Goal: Navigation & Orientation: Find specific page/section

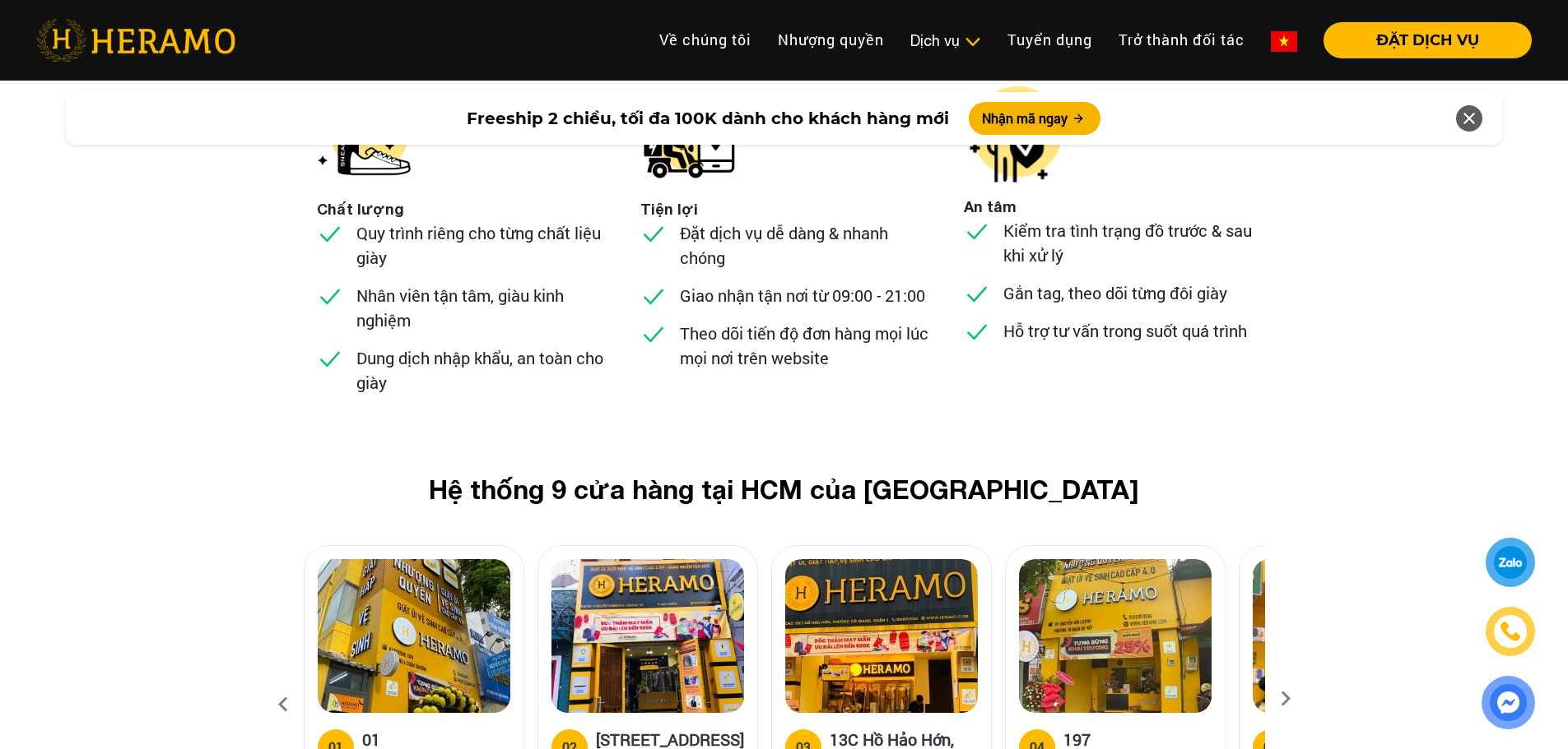
scroll to position [6252, 0]
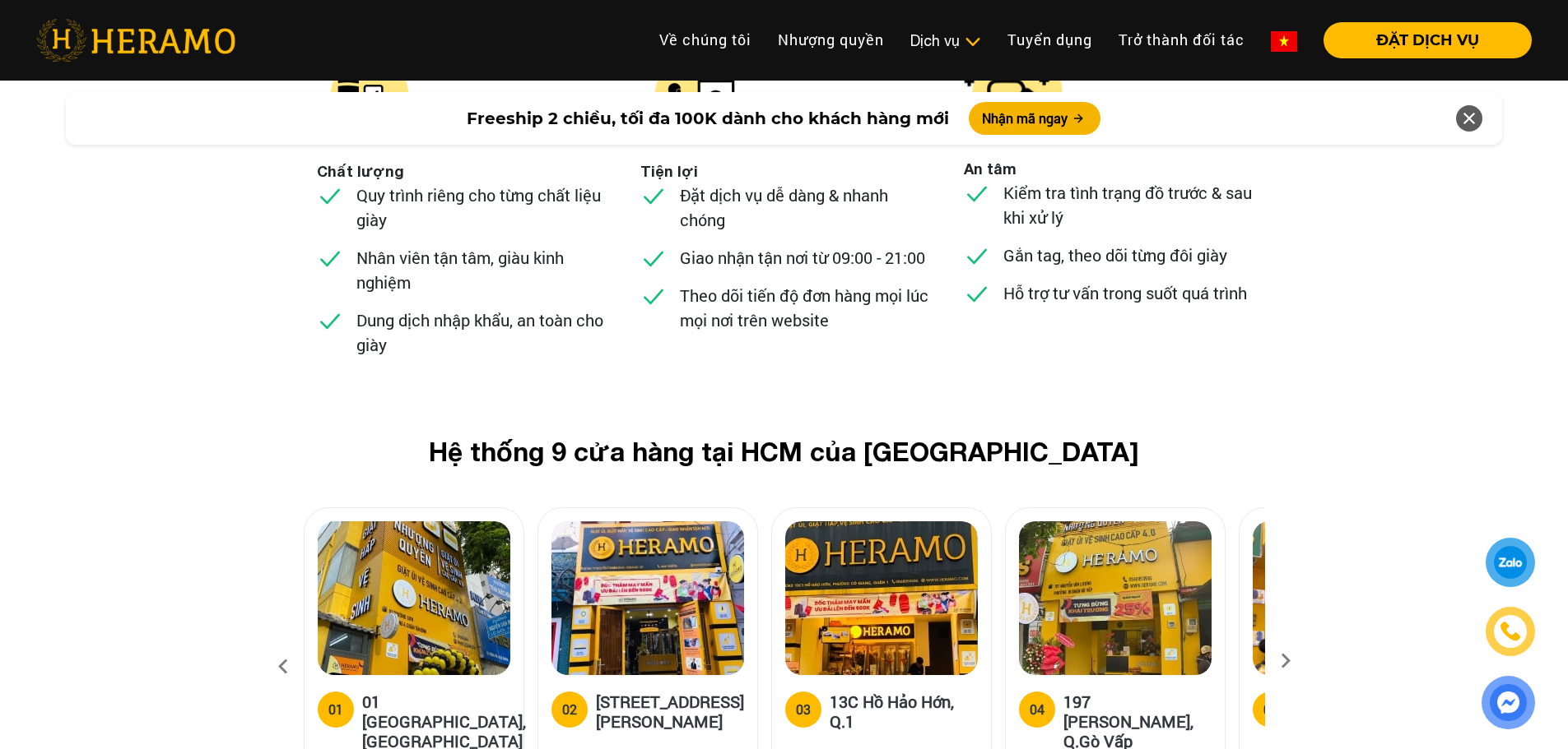
click at [1291, 661] on icon at bounding box center [1285, 666] width 29 height 10
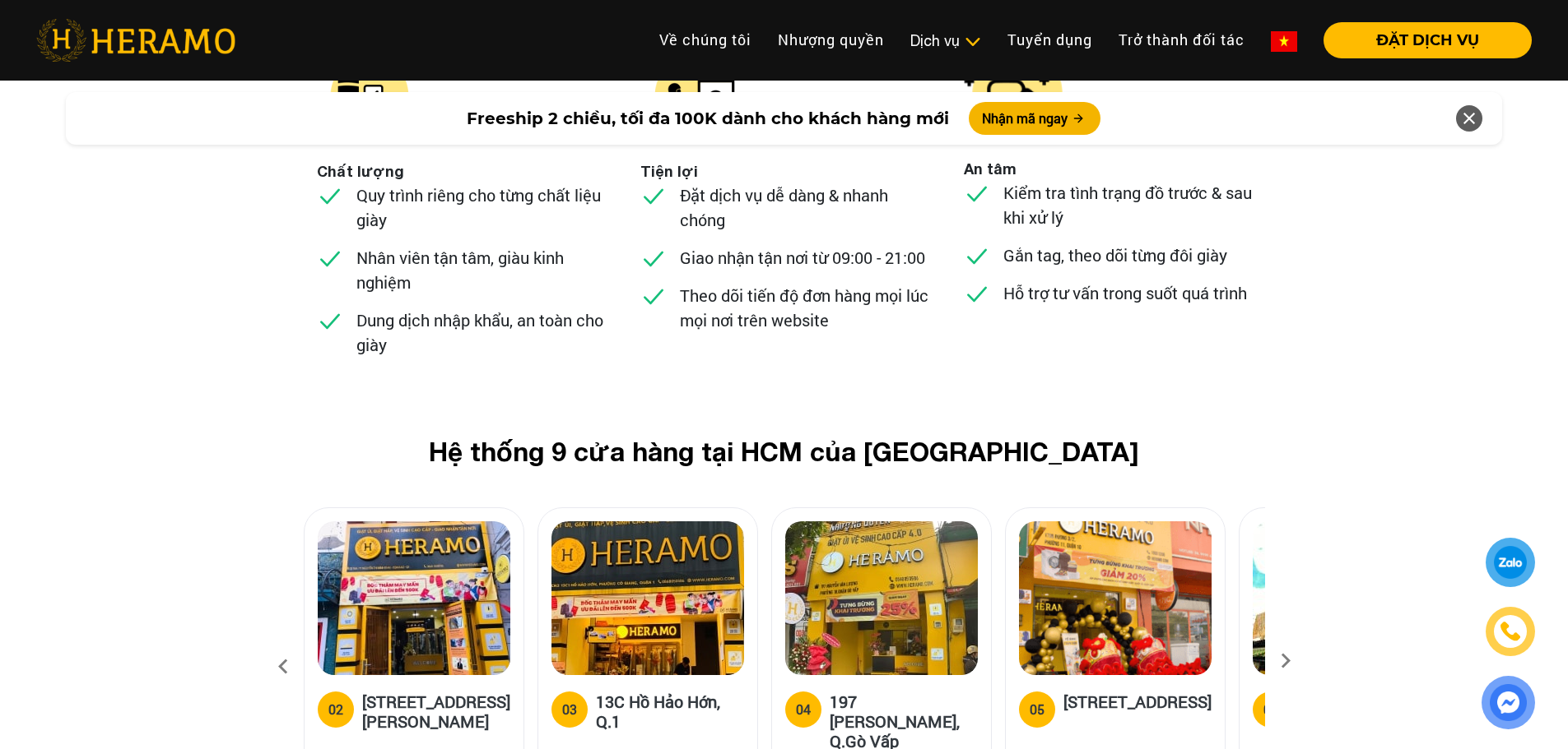
click at [1291, 661] on icon at bounding box center [1285, 666] width 29 height 10
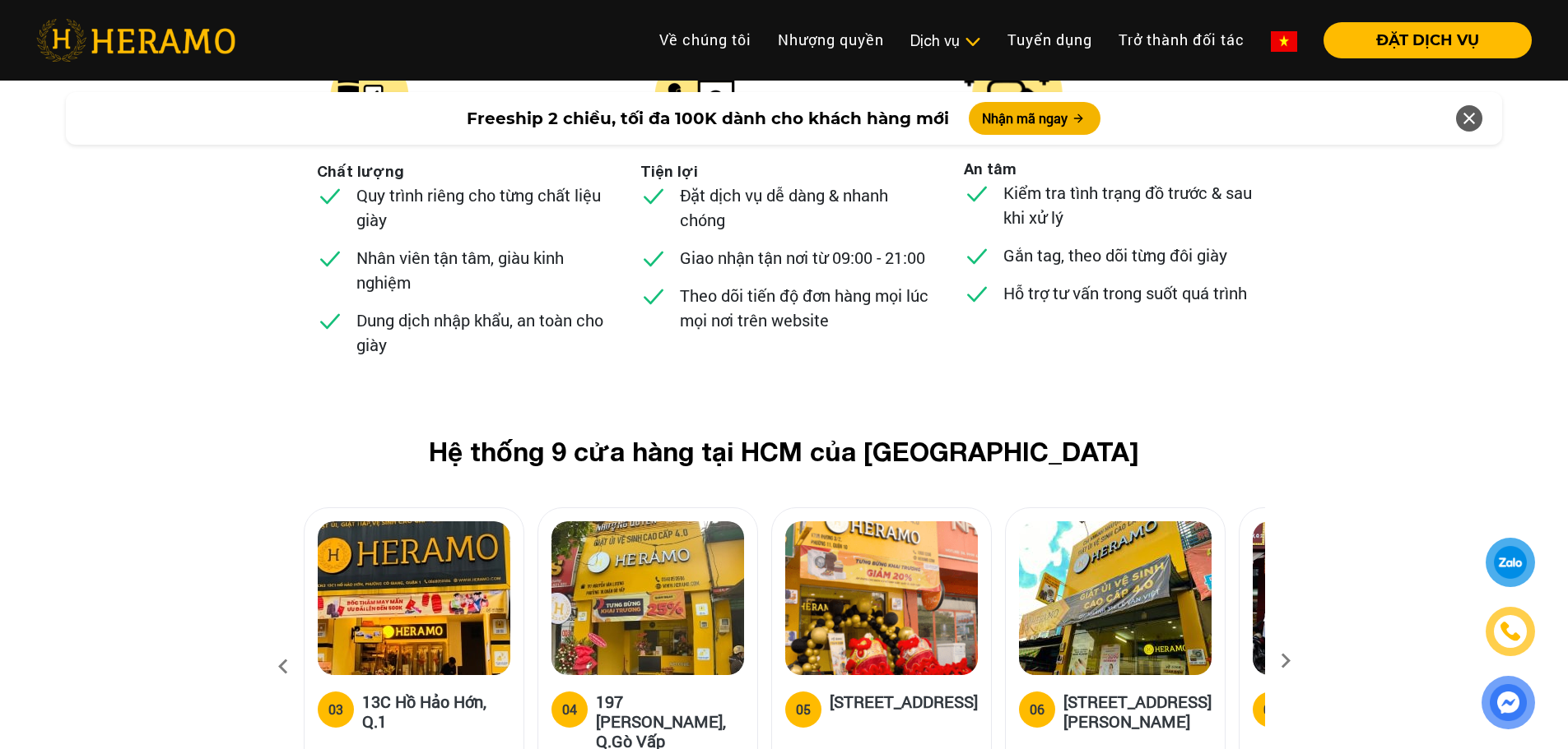
click at [1291, 661] on icon at bounding box center [1285, 666] width 29 height 10
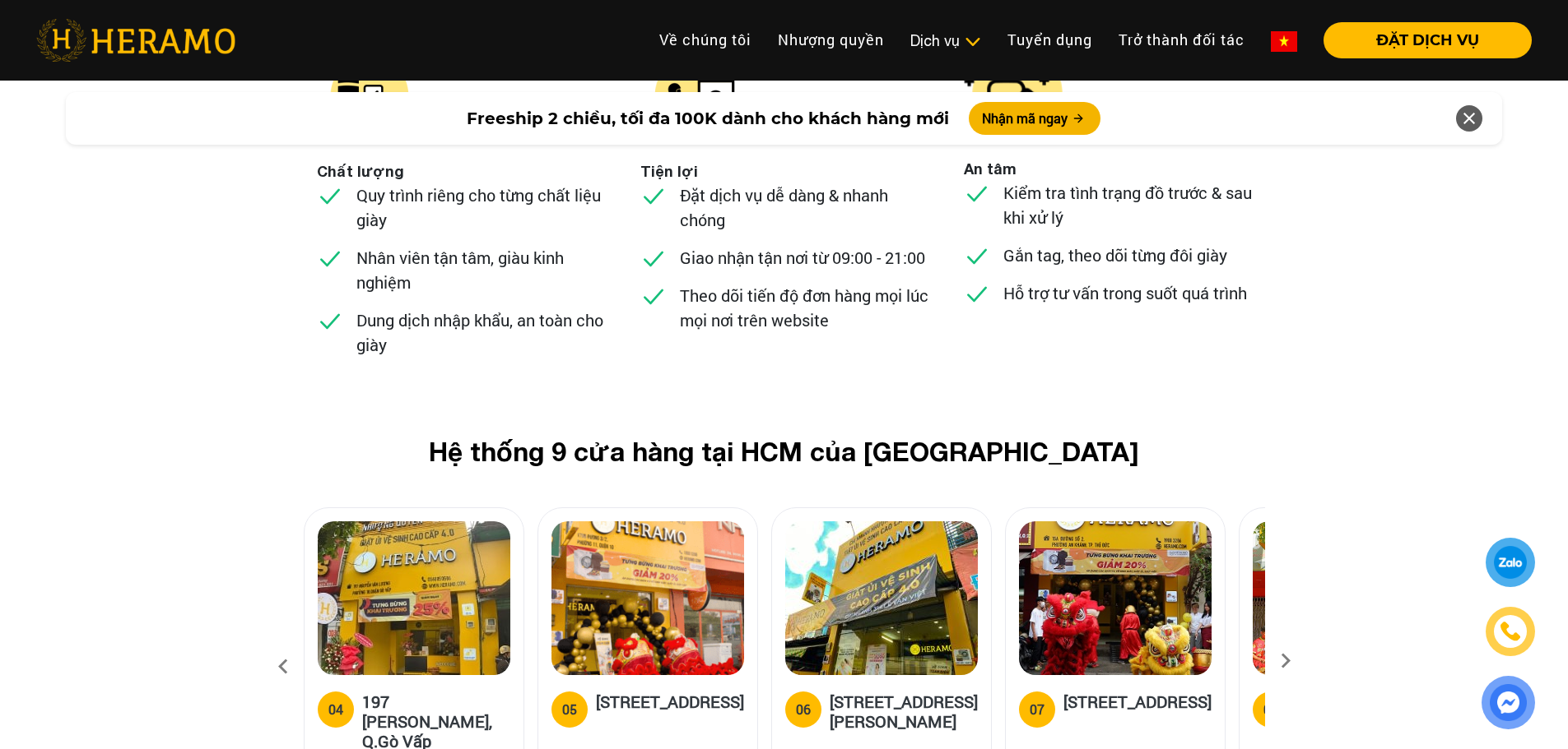
click at [1291, 661] on icon at bounding box center [1285, 666] width 29 height 10
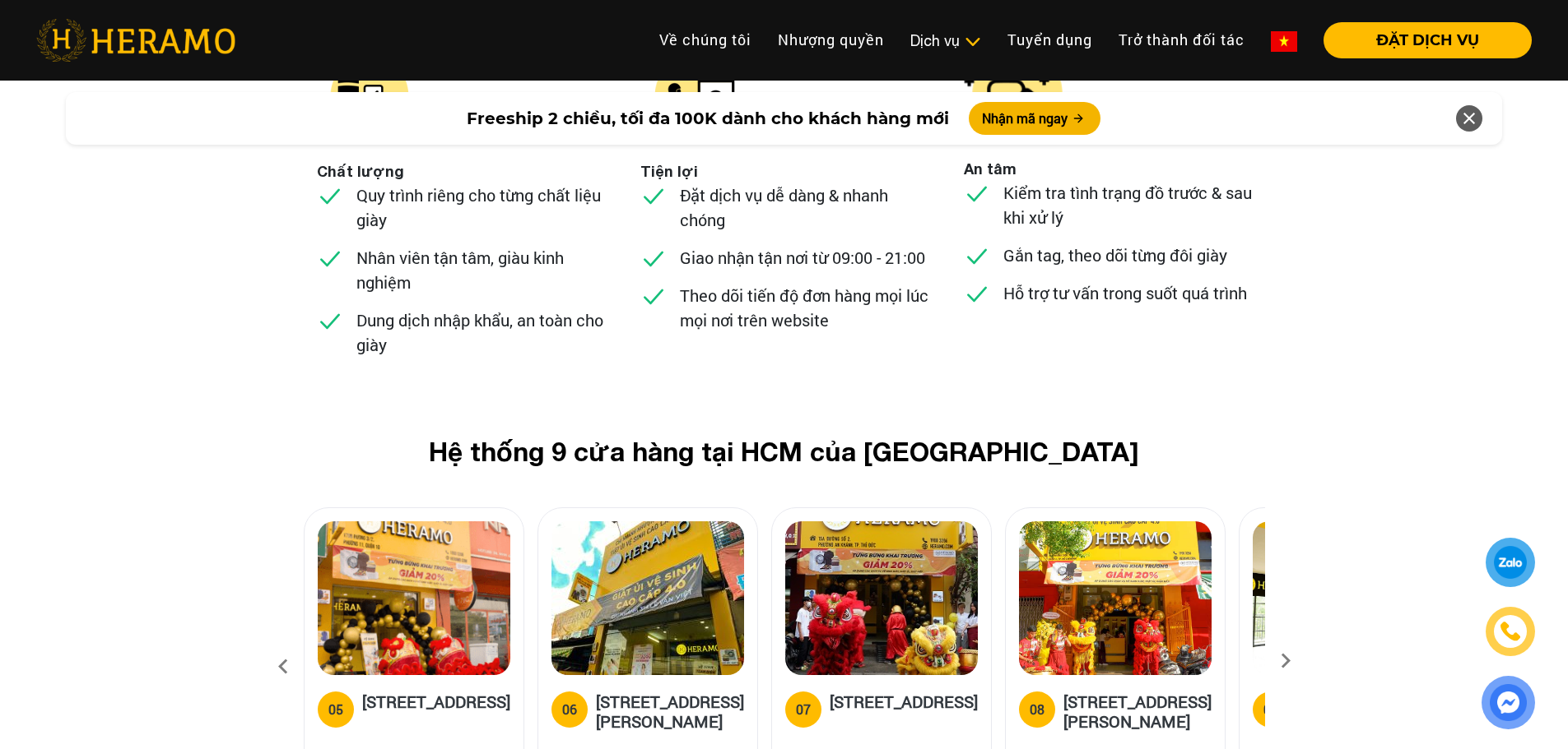
click at [1291, 661] on icon at bounding box center [1285, 666] width 29 height 10
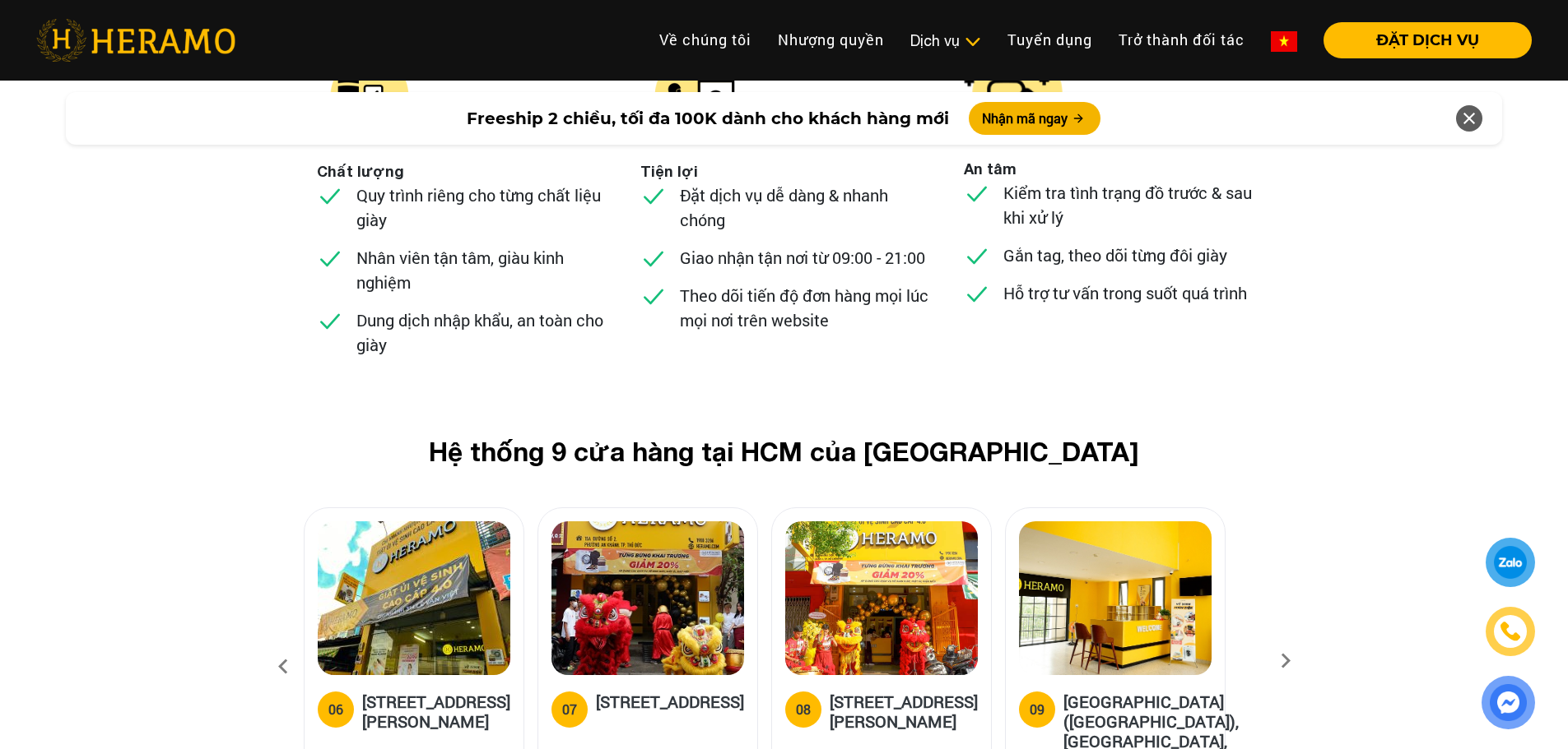
click at [1291, 661] on icon at bounding box center [1285, 666] width 29 height 10
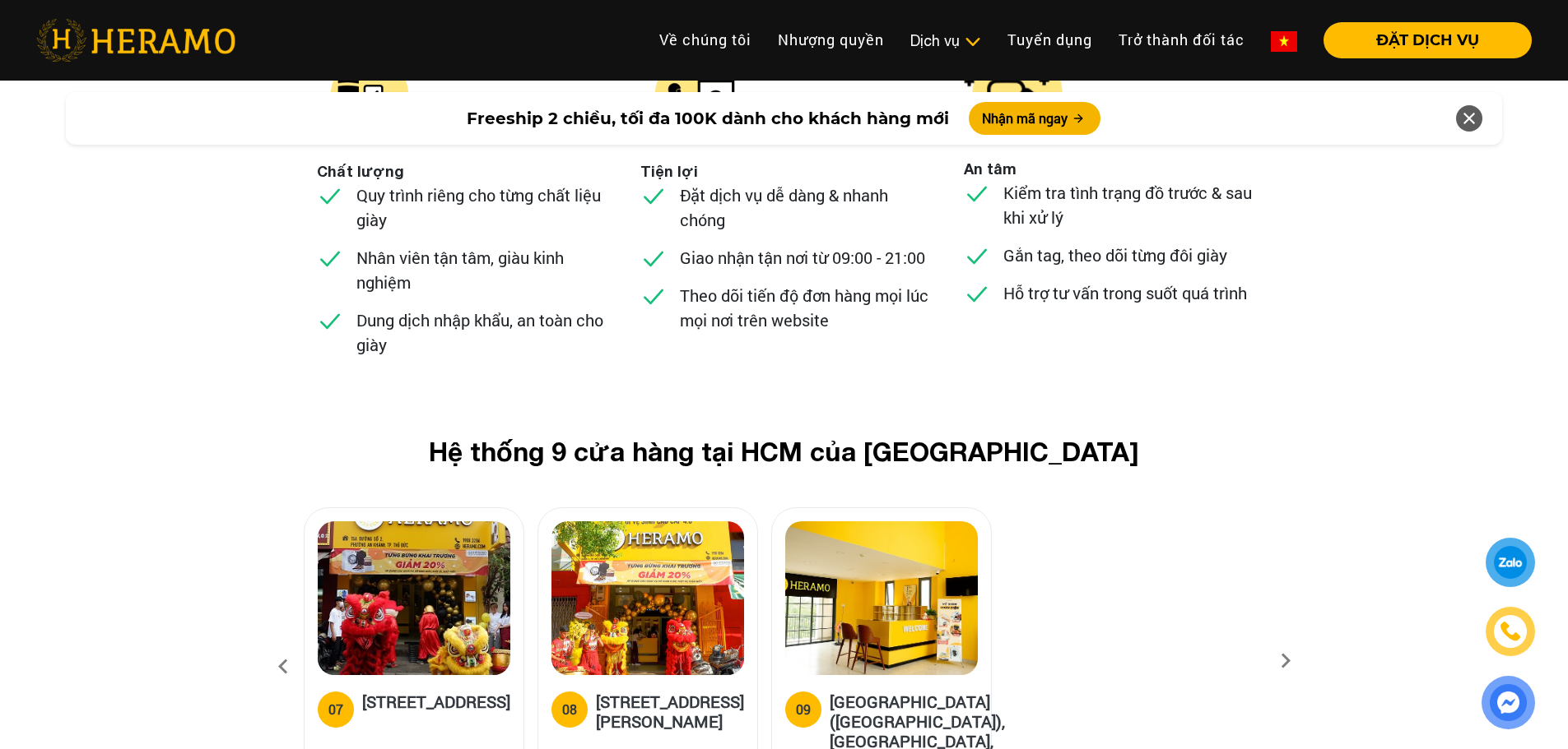
click at [1291, 661] on icon at bounding box center [1285, 666] width 29 height 10
